Goal: Task Accomplishment & Management: Manage account settings

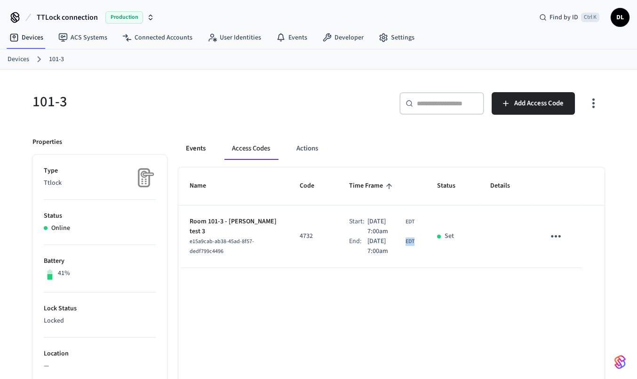
click at [191, 145] on button "Events" at bounding box center [195, 148] width 35 height 23
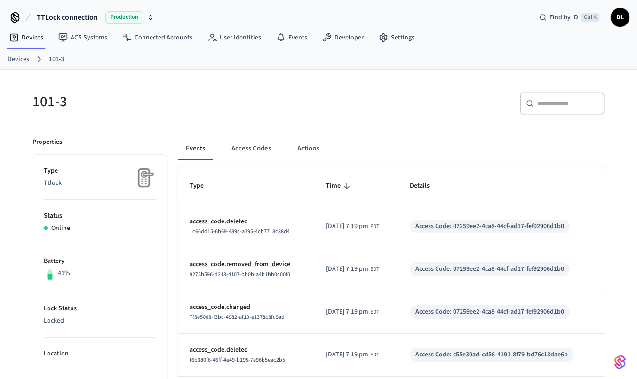
click at [319, 178] on th "Time" at bounding box center [357, 186] width 84 height 38
click at [330, 185] on span "Time" at bounding box center [339, 186] width 27 height 15
click at [342, 190] on icon "sticky table" at bounding box center [346, 186] width 8 height 8
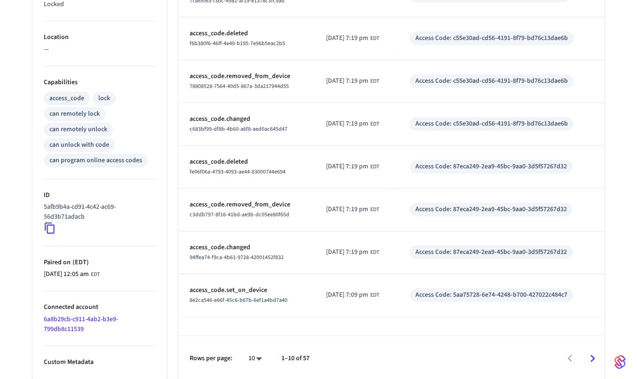
scroll to position [317, 0]
click at [593, 357] on icon "Go to next page" at bounding box center [592, 358] width 5 height 8
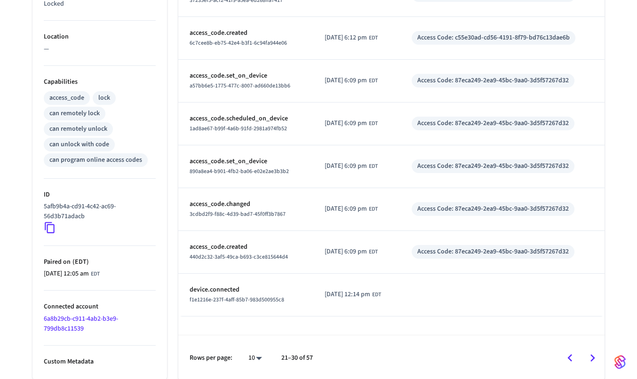
click at [593, 357] on icon "Go to next page" at bounding box center [592, 358] width 5 height 8
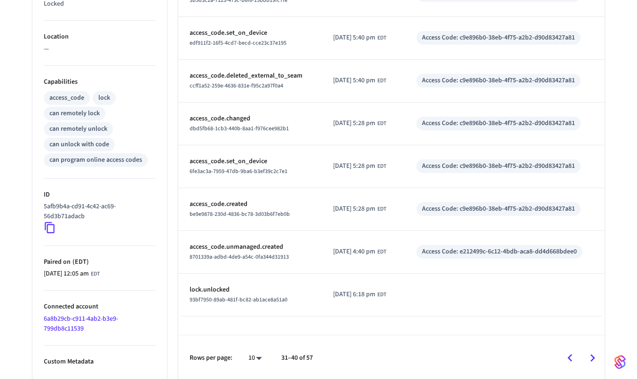
click at [593, 357] on icon "Go to next page" at bounding box center [592, 358] width 5 height 8
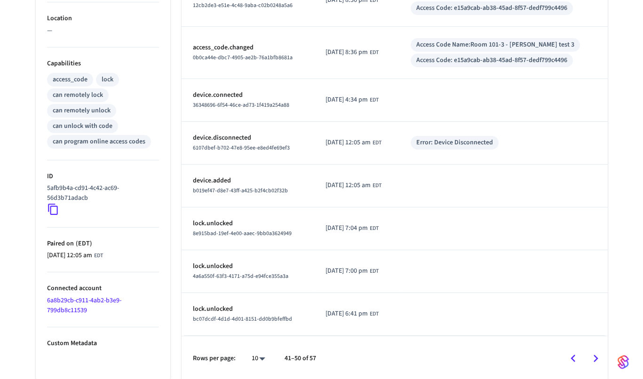
scroll to position [336, 0]
click at [252, 357] on body "TTLock connection Production Find by ID Ctrl K DL Devices ACS Systems Connected…" at bounding box center [318, 22] width 637 height 717
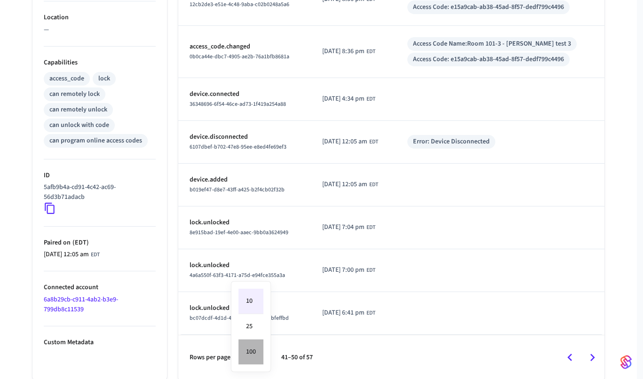
click at [257, 350] on li "100" at bounding box center [250, 352] width 25 height 25
type input "***"
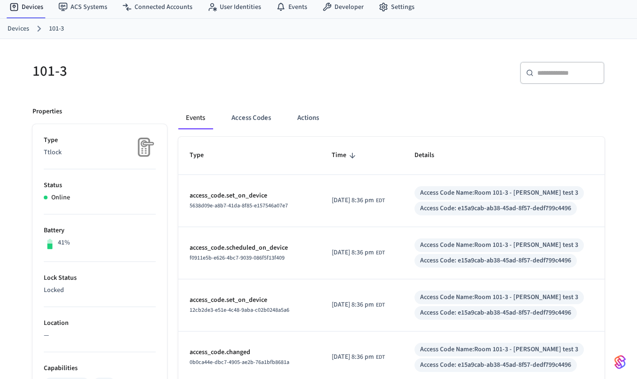
scroll to position [0, 0]
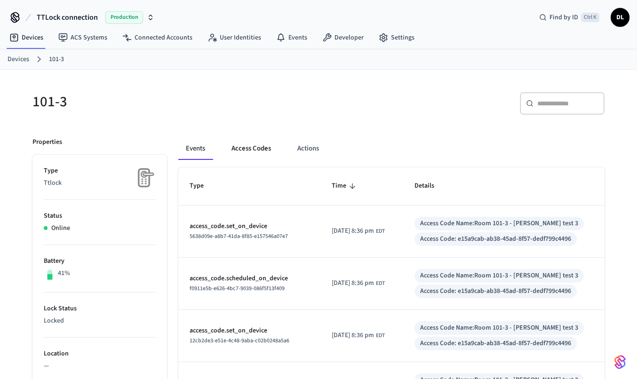
click at [251, 145] on button "Access Codes" at bounding box center [251, 148] width 55 height 23
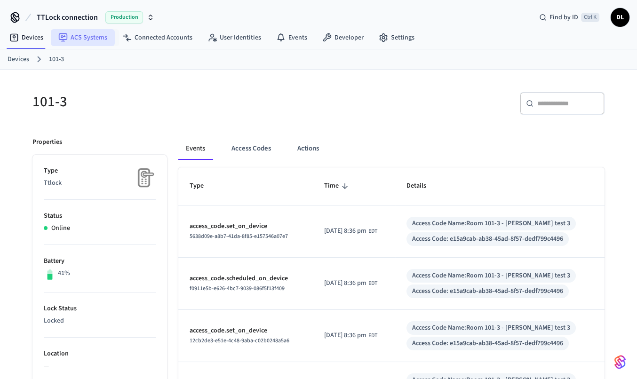
click at [76, 39] on link "ACS Systems" at bounding box center [83, 37] width 64 height 17
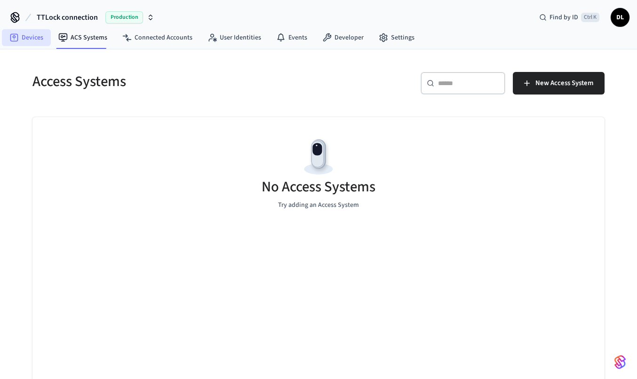
click at [16, 39] on icon at bounding box center [13, 37] width 9 height 9
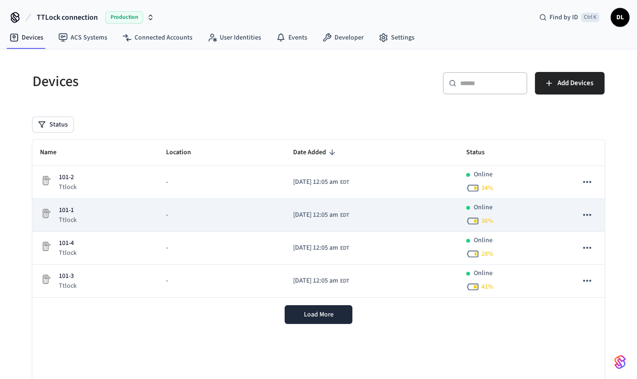
click at [514, 210] on div "Online 36 %" at bounding box center [514, 215] width 96 height 25
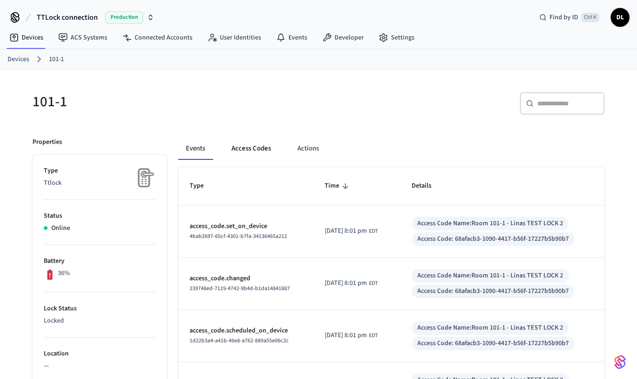
click at [250, 141] on button "Access Codes" at bounding box center [251, 148] width 55 height 23
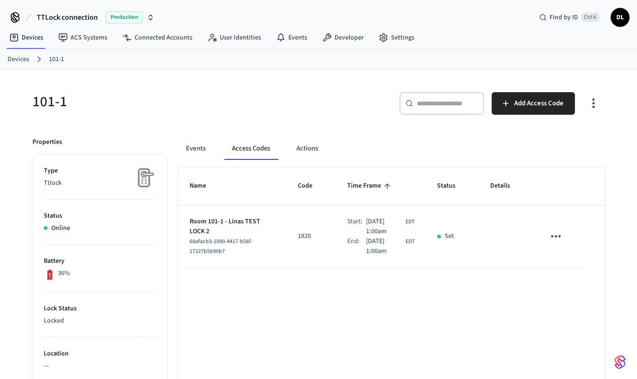
click at [561, 232] on icon "sticky table" at bounding box center [555, 236] width 15 height 15
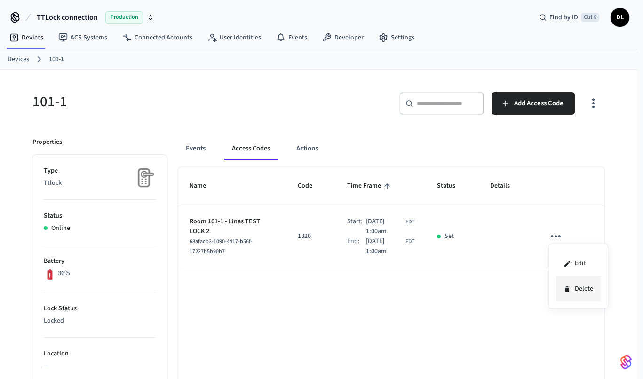
click at [574, 290] on li "Delete" at bounding box center [578, 289] width 45 height 25
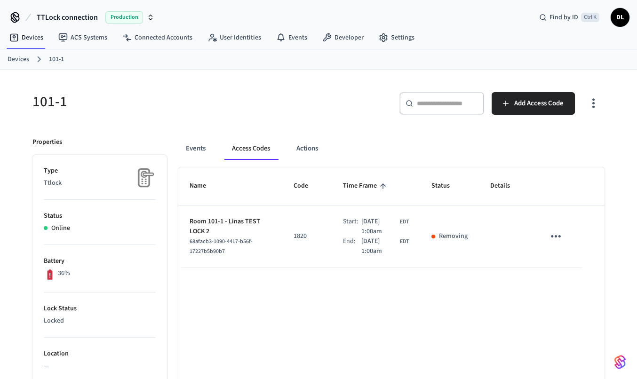
drag, startPoint x: 267, startPoint y: 312, endPoint x: 241, endPoint y: 273, distance: 46.6
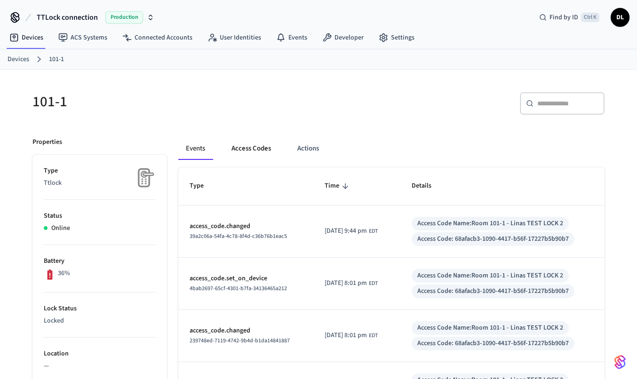
click at [253, 143] on button "Access Codes" at bounding box center [251, 148] width 55 height 23
click at [256, 158] on button "Access Codes" at bounding box center [251, 148] width 55 height 23
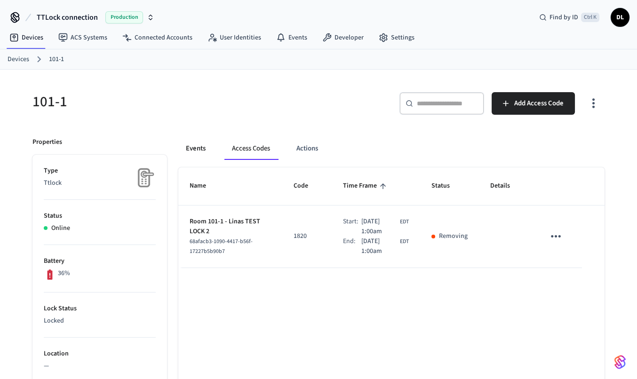
click at [200, 153] on button "Events" at bounding box center [195, 148] width 35 height 23
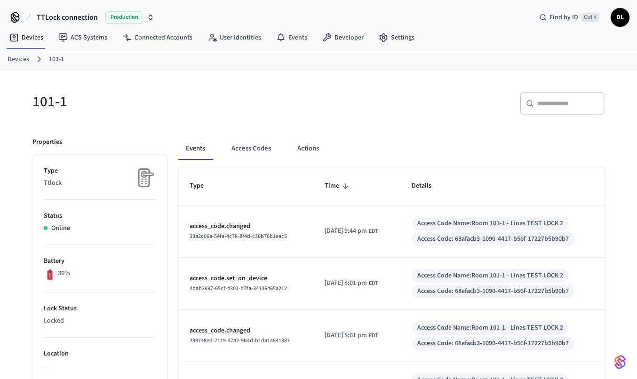
click at [367, 228] on span "[DATE] 9:44 pm" at bounding box center [346, 231] width 42 height 10
click at [251, 150] on button "Access Codes" at bounding box center [251, 148] width 55 height 23
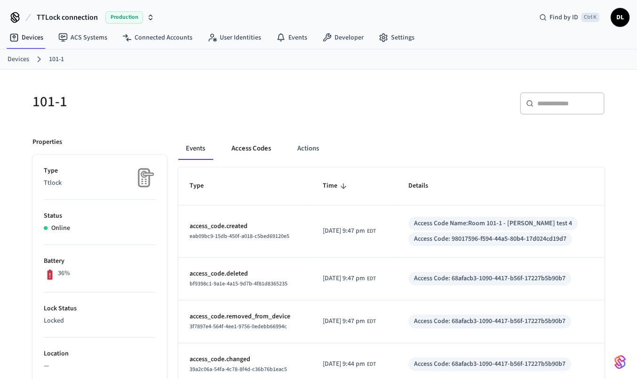
click at [256, 147] on button "Access Codes" at bounding box center [251, 148] width 55 height 23
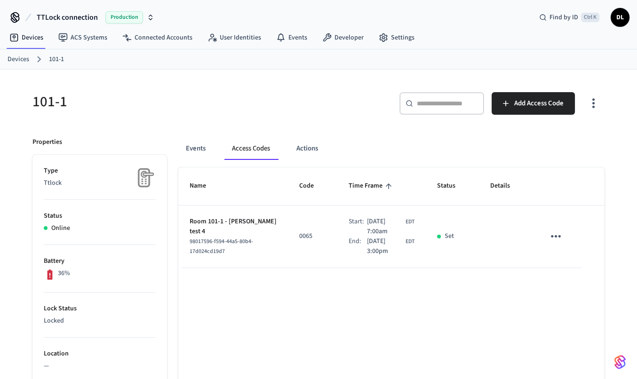
click at [87, 72] on div "101-1 ​ ​ Add Access Code Properties Type Ttlock Status Online Battery 36% Lock…" at bounding box center [318, 384] width 602 height 628
